Goal: Task Accomplishment & Management: Complete application form

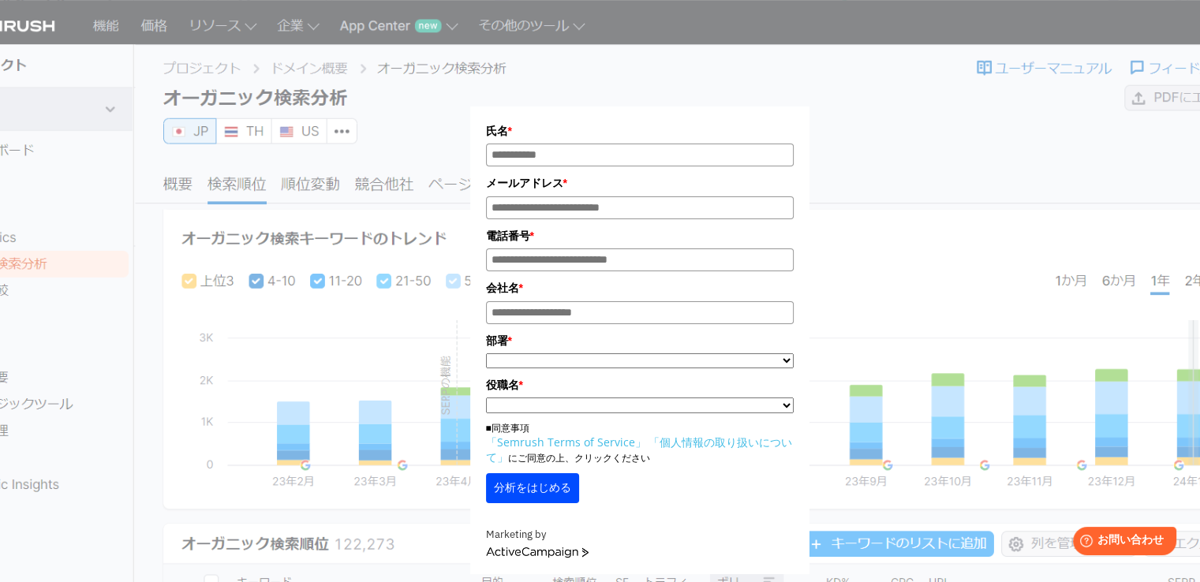
click at [289, 130] on div "氏名 * メールアドレス * 電話番号 * 会社名 * *" at bounding box center [639, 297] width 789 height 555
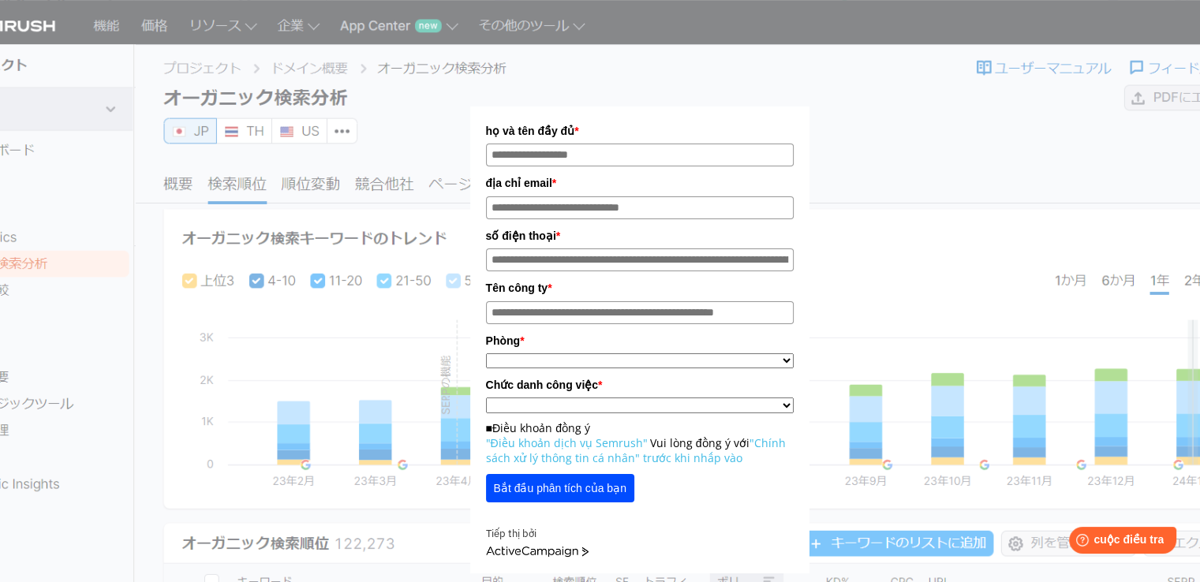
click at [289, 130] on div "họ và tên đầy đủ * địa chỉ email * số điện thoại * Tên công ty * * ***** *" at bounding box center [639, 297] width 789 height 554
click at [6, 20] on section "họ và tên đầy đủ * địa chỉ email * số điện thoại * Tên công ty *" at bounding box center [600, 458] width 1200 height 917
click at [18, 20] on section "họ và tên đầy đủ * địa chỉ email * số điện thoại * Tên công ty *" at bounding box center [600, 458] width 1200 height 917
click at [20, 25] on section "họ và tên đầy đủ * địa chỉ email * số điện thoại * Tên công ty *" at bounding box center [600, 458] width 1200 height 917
click at [0, 19] on section "họ và tên đầy đủ * địa chỉ email * số điện thoại * Tên công ty *" at bounding box center [600, 458] width 1200 height 917
